Goal: Task Accomplishment & Management: Manage account settings

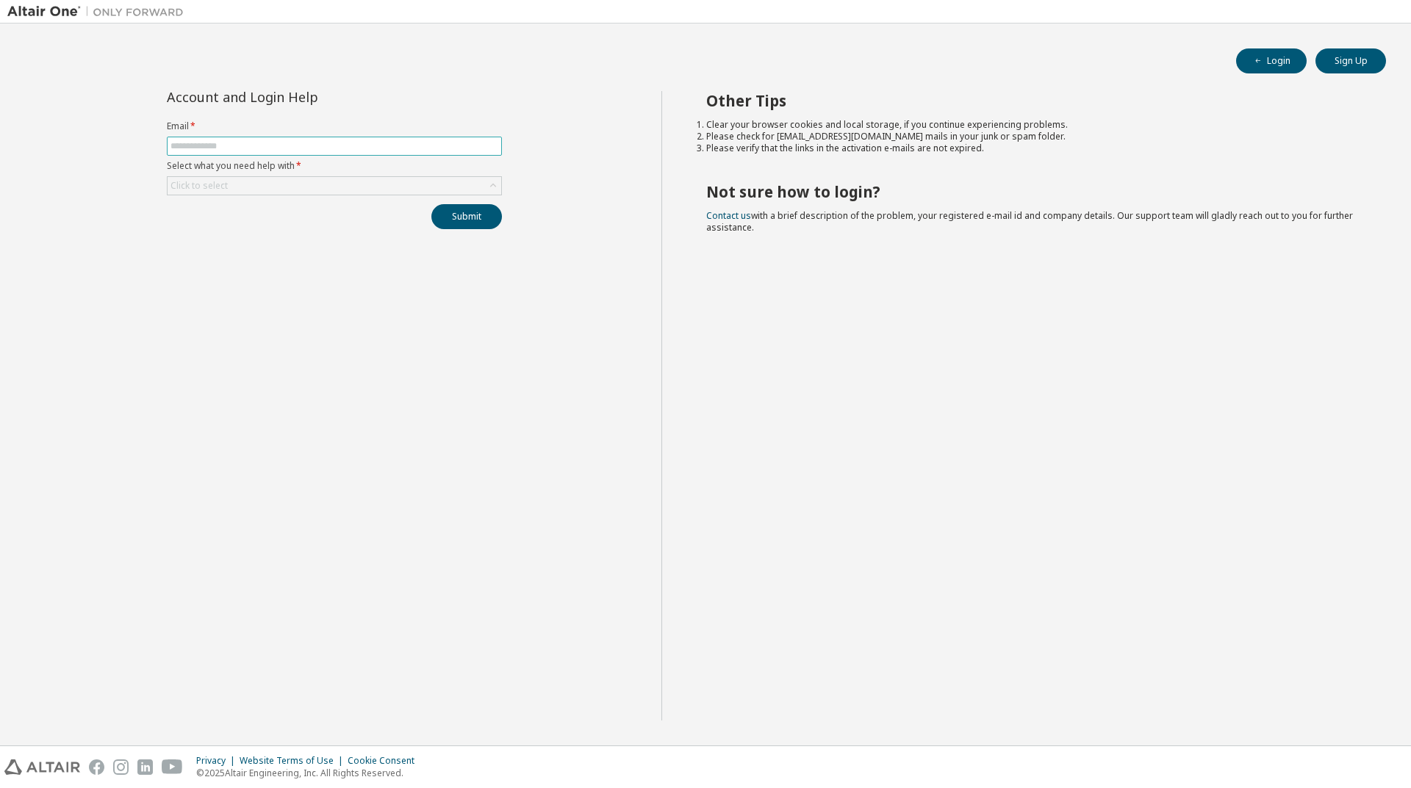
click at [243, 152] on span at bounding box center [334, 146] width 335 height 19
click at [242, 145] on input "text" at bounding box center [334, 146] width 328 height 12
type input "**********"
click at [248, 182] on div "Click to select" at bounding box center [335, 186] width 334 height 18
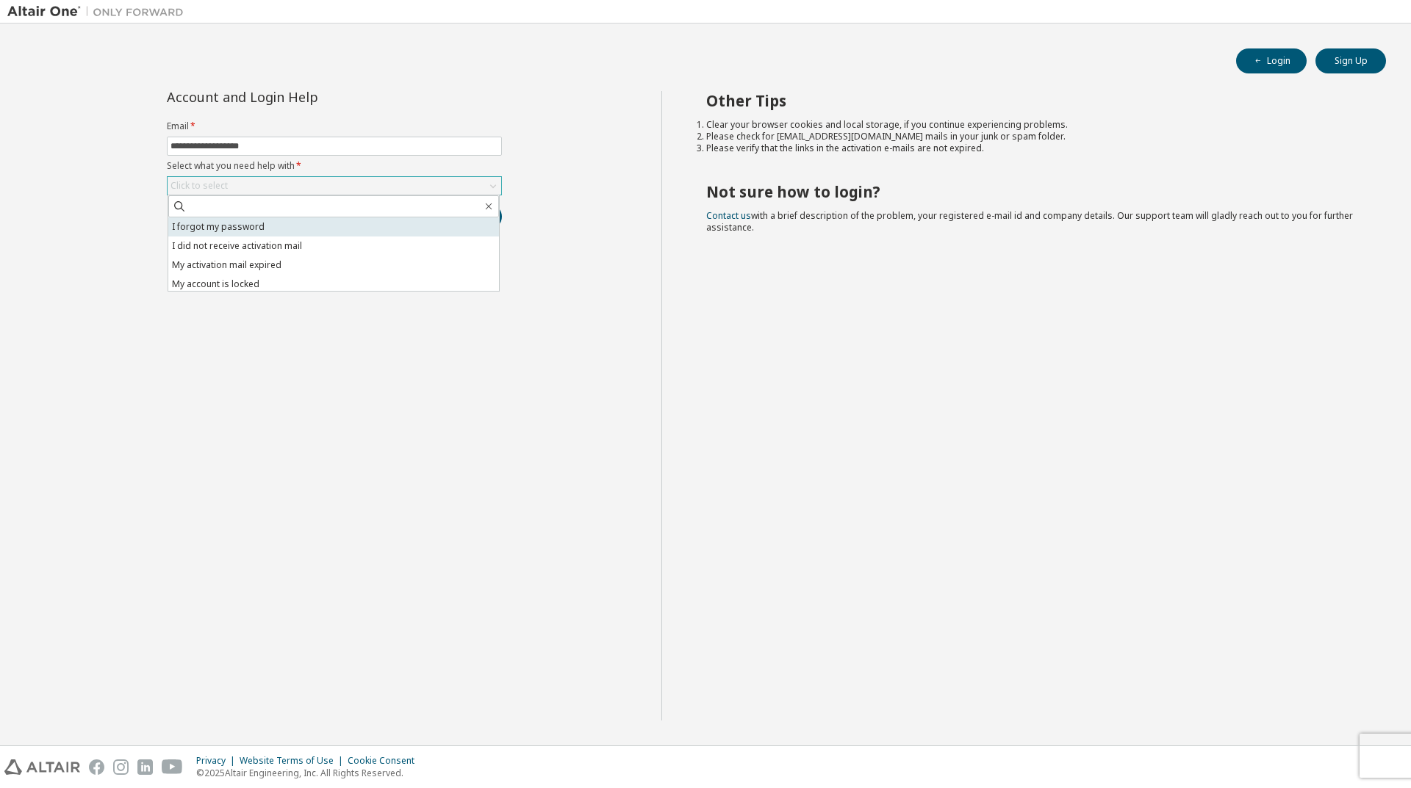
click at [254, 234] on li "I forgot my password" at bounding box center [333, 227] width 331 height 19
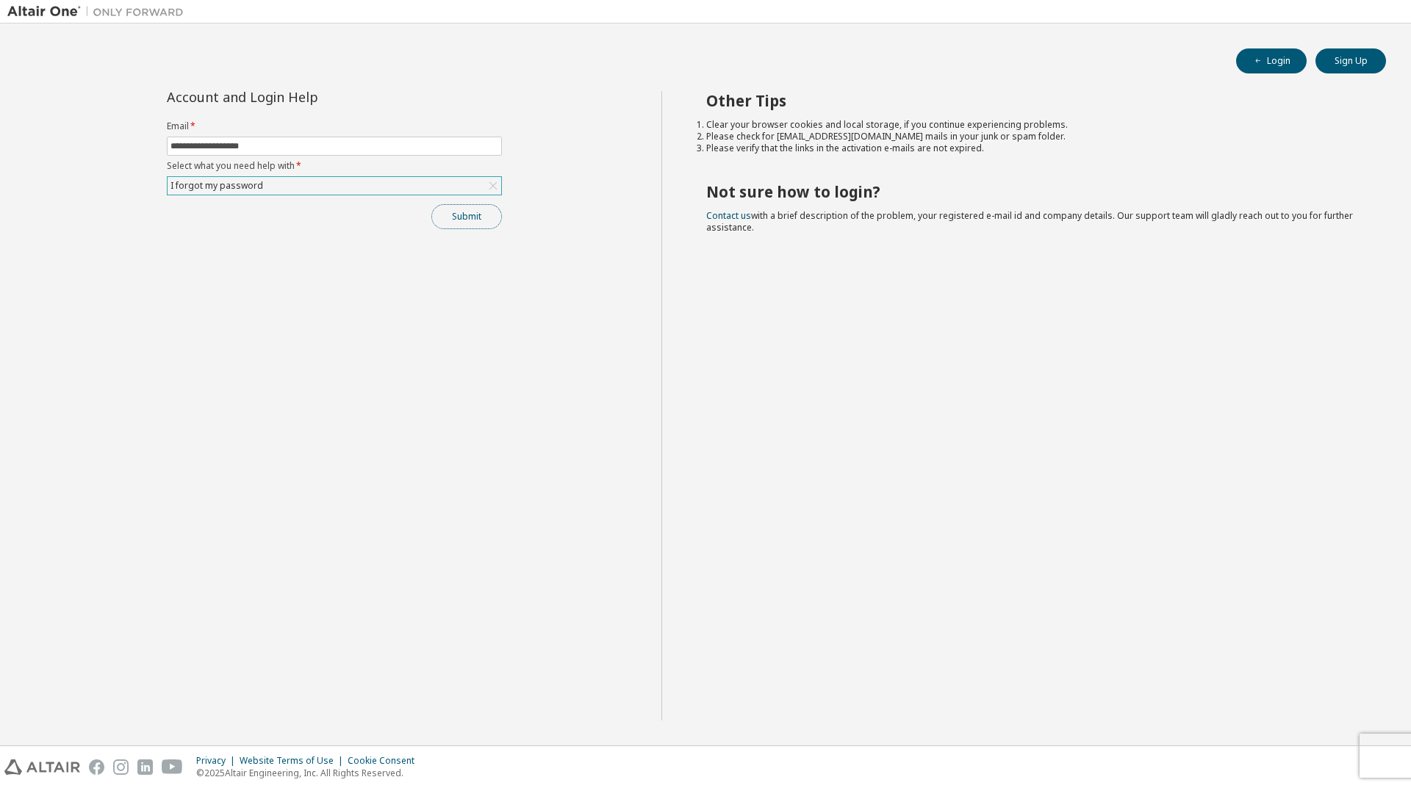
click at [481, 220] on button "Submit" at bounding box center [466, 216] width 71 height 25
click at [476, 219] on button "Submit" at bounding box center [466, 216] width 71 height 25
